Goal: Transaction & Acquisition: Book appointment/travel/reservation

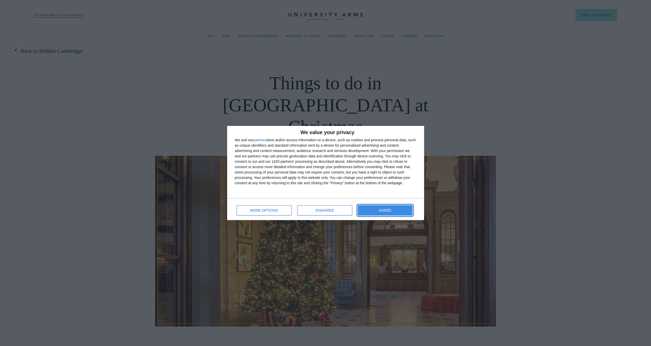
click at [384, 207] on button "AGREE" at bounding box center [385, 210] width 55 height 10
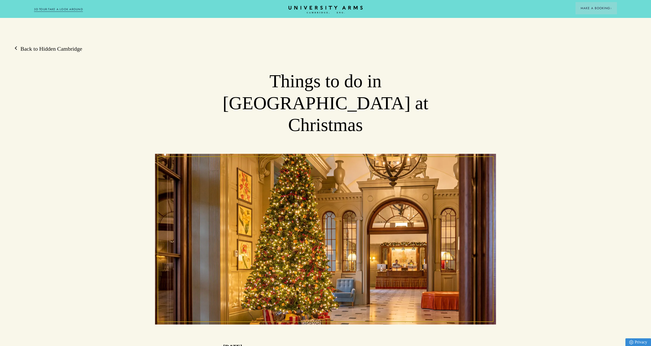
scroll to position [242, 0]
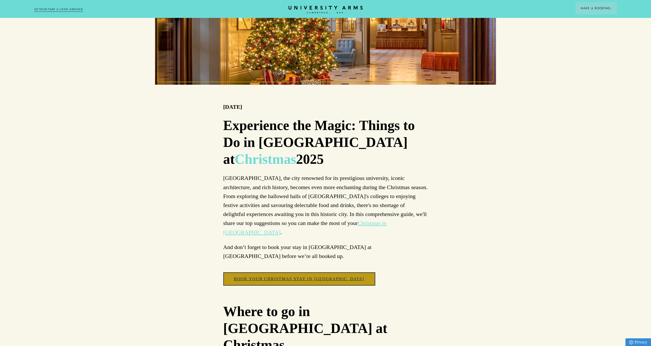
click at [293, 272] on link "Book your Christmas Stay in [GEOGRAPHIC_DATA]" at bounding box center [299, 278] width 152 height 13
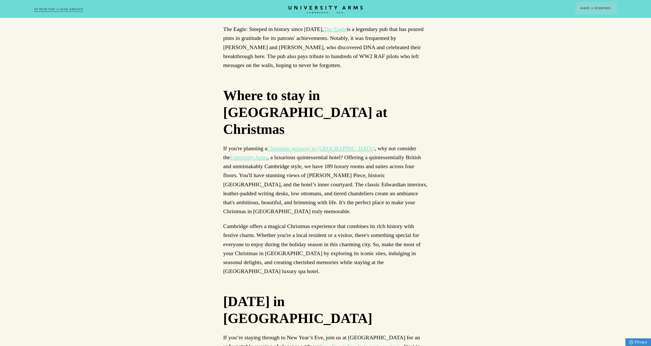
scroll to position [2725, 0]
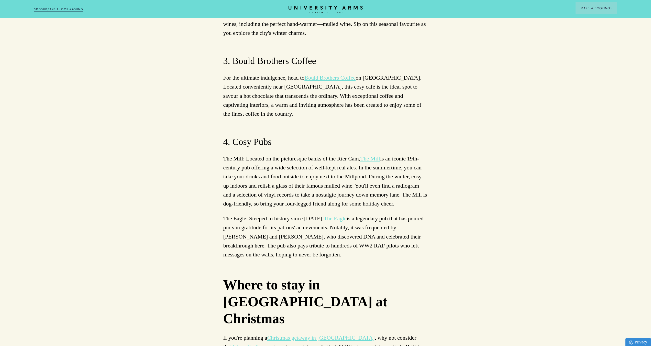
click at [267, 344] on link "University Arms" at bounding box center [248, 347] width 37 height 6
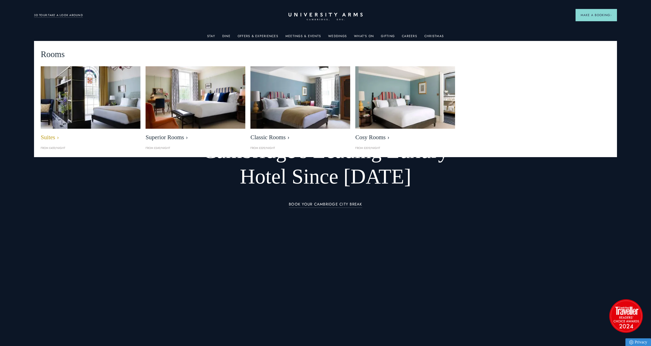
drag, startPoint x: 80, startPoint y: 95, endPoint x: 84, endPoint y: 97, distance: 4.5
click at [80, 95] on img at bounding box center [90, 97] width 115 height 72
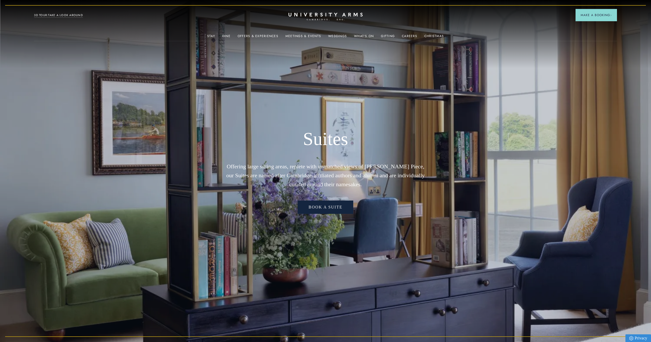
click at [322, 210] on link "Book a Suite" at bounding box center [325, 207] width 55 height 13
click at [365, 36] on link "What's On" at bounding box center [364, 37] width 20 height 7
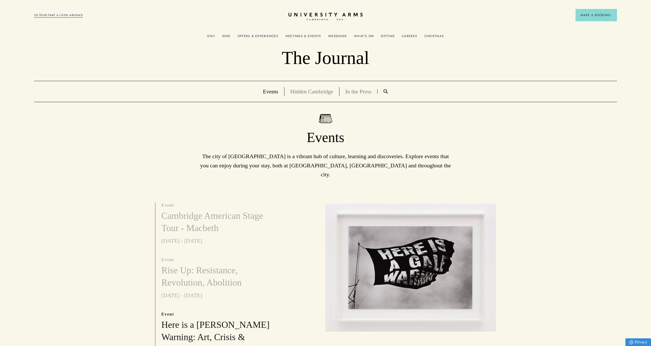
scroll to position [116, 0]
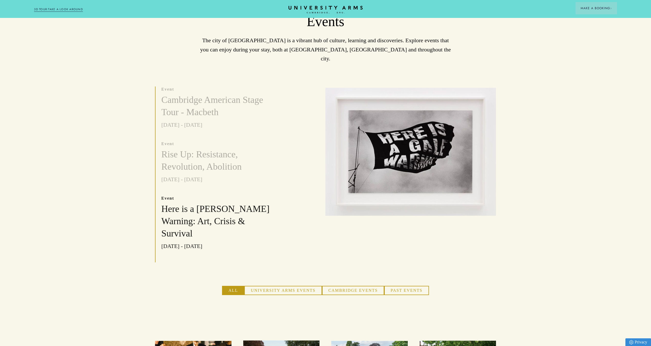
click at [286, 286] on button "University Arms Events" at bounding box center [283, 290] width 78 height 9
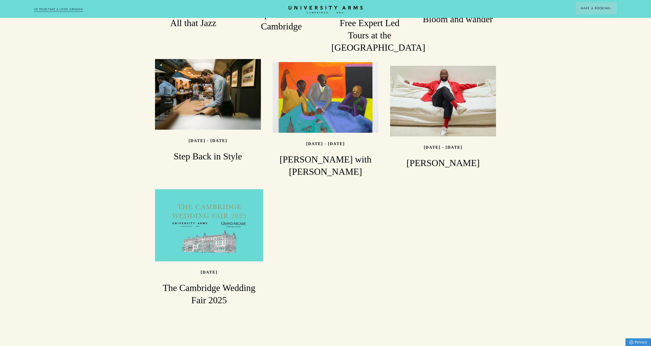
scroll to position [511, 0]
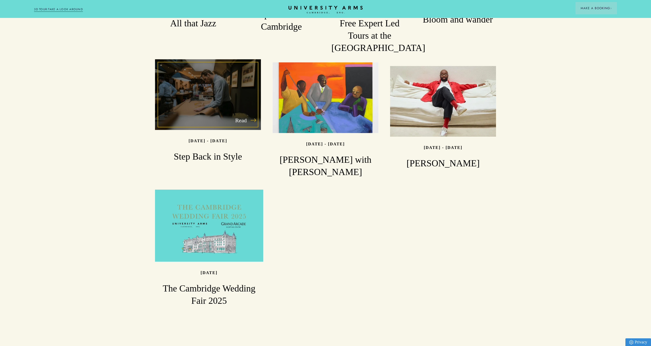
click at [223, 106] on div "Read" at bounding box center [208, 94] width 106 height 71
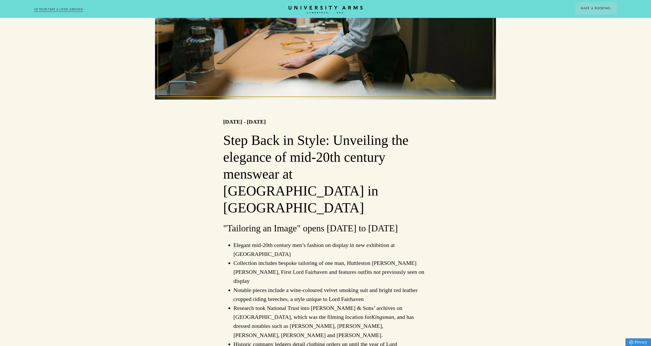
scroll to position [243, 0]
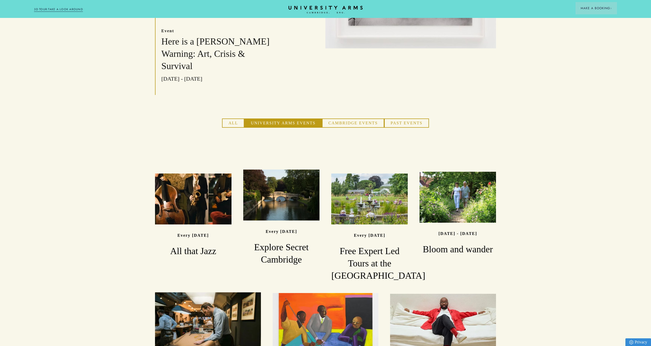
scroll to position [281, 0]
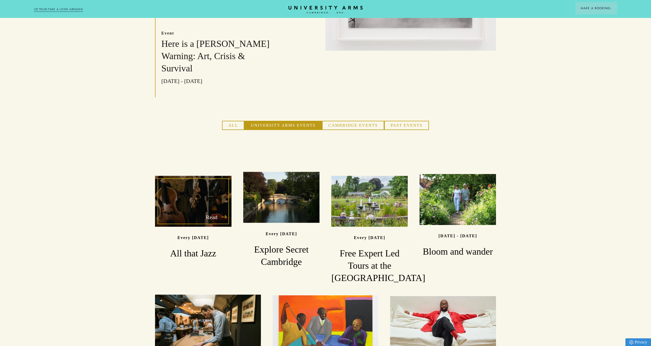
click at [196, 202] on div "Read" at bounding box center [193, 201] width 77 height 51
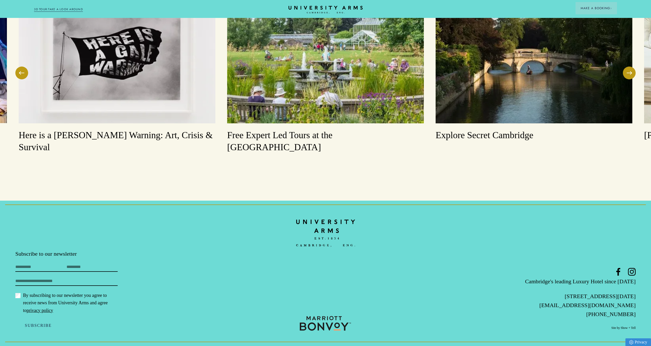
scroll to position [743, 0]
click at [542, 123] on img at bounding box center [534, 57] width 197 height 131
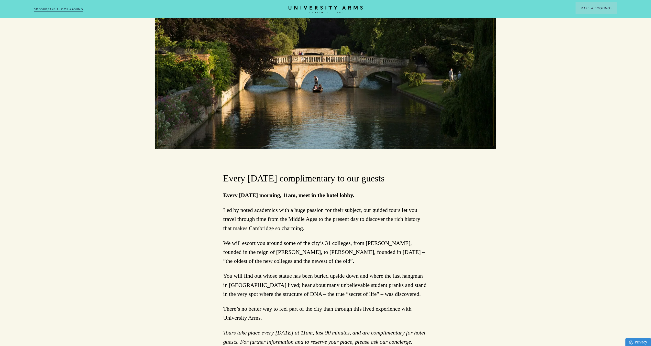
scroll to position [276, 0]
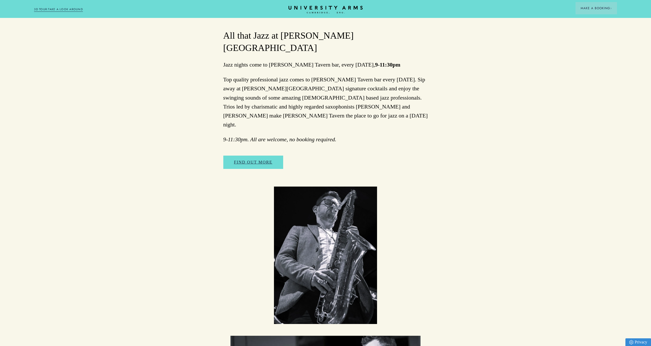
scroll to position [743, 0]
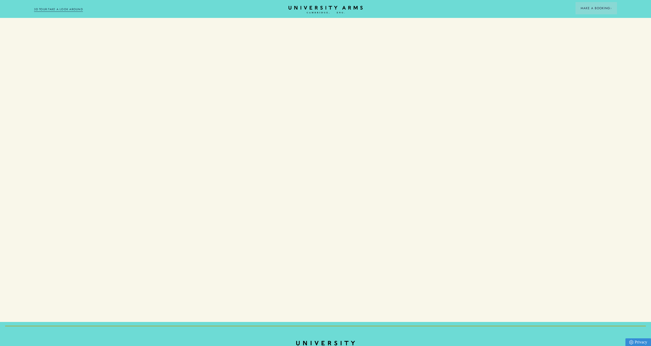
scroll to position [281, 0]
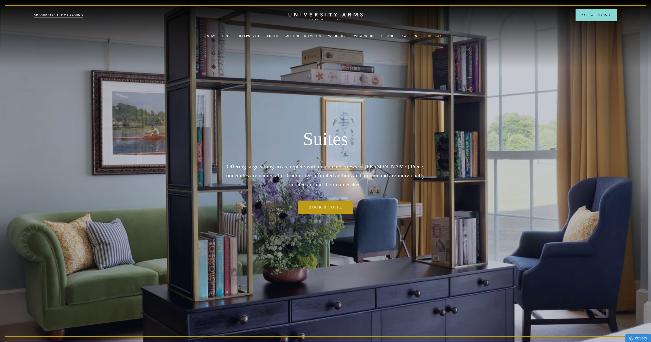
click at [429, 37] on link "Christmas" at bounding box center [434, 37] width 19 height 7
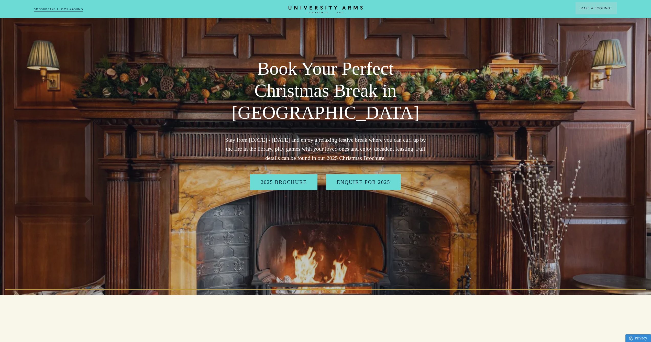
scroll to position [49, 0]
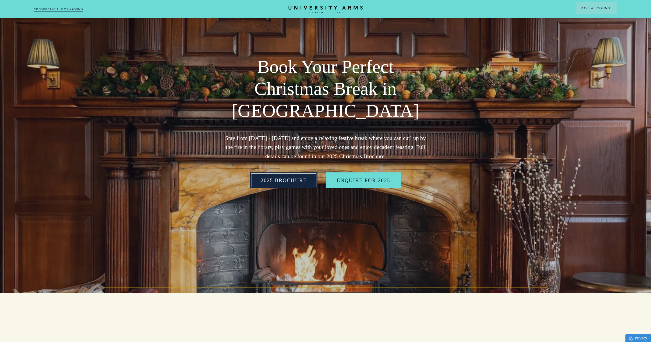
click at [296, 183] on link "2025 BROCHURE" at bounding box center [284, 181] width 68 height 16
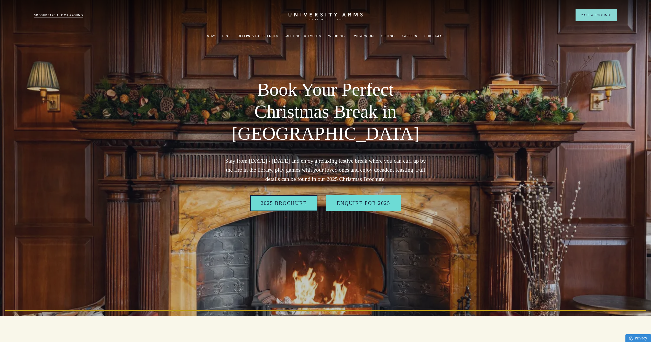
scroll to position [0, 0]
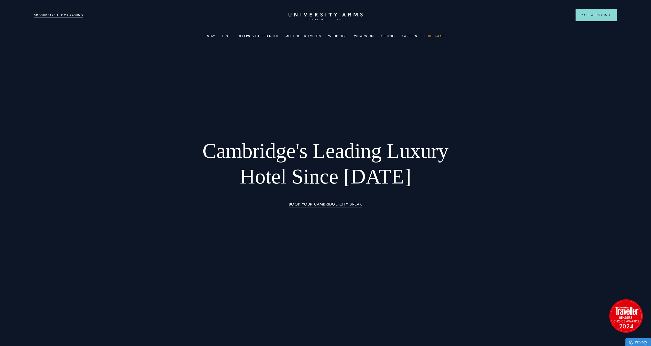
click at [434, 35] on link "Christmas" at bounding box center [434, 37] width 19 height 7
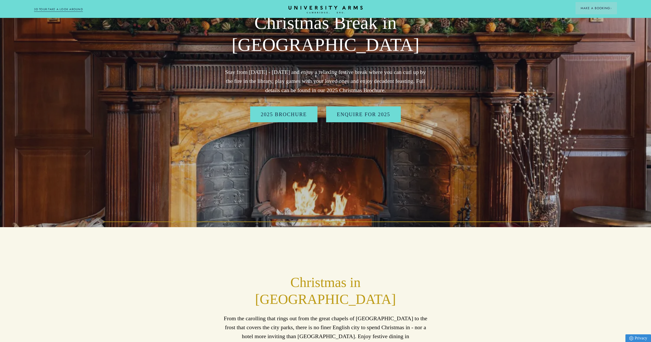
scroll to position [140, 0]
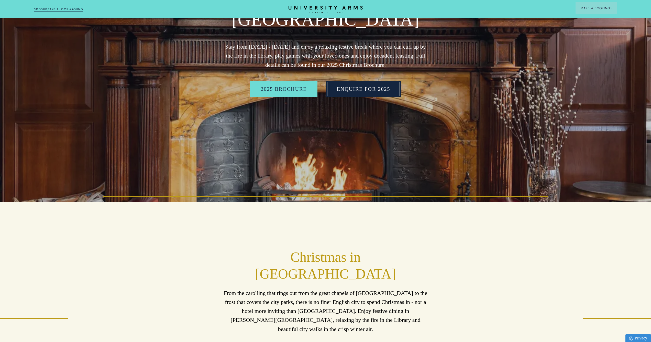
click at [364, 88] on link "Enquire for 2025" at bounding box center [363, 89] width 75 height 16
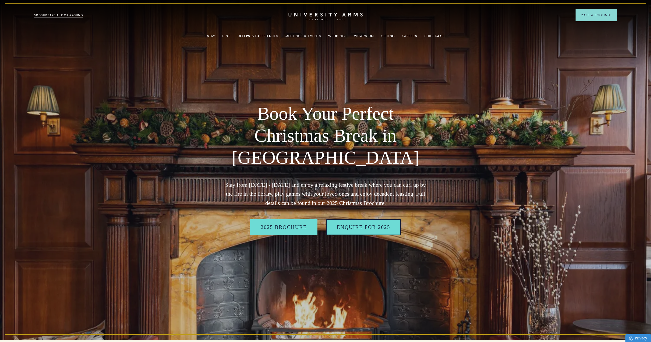
scroll to position [0, 0]
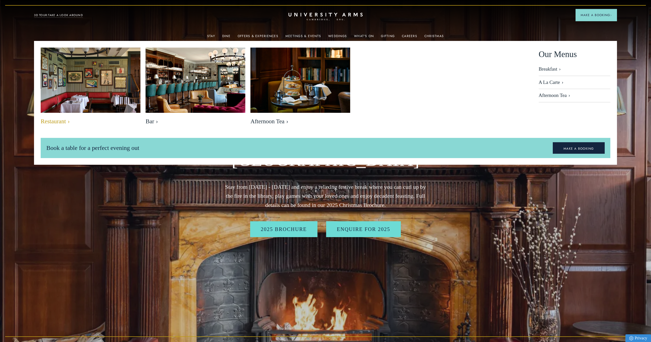
click at [54, 122] on span "Restaurant" at bounding box center [91, 121] width 100 height 7
